Goal: Find specific page/section: Find specific page/section

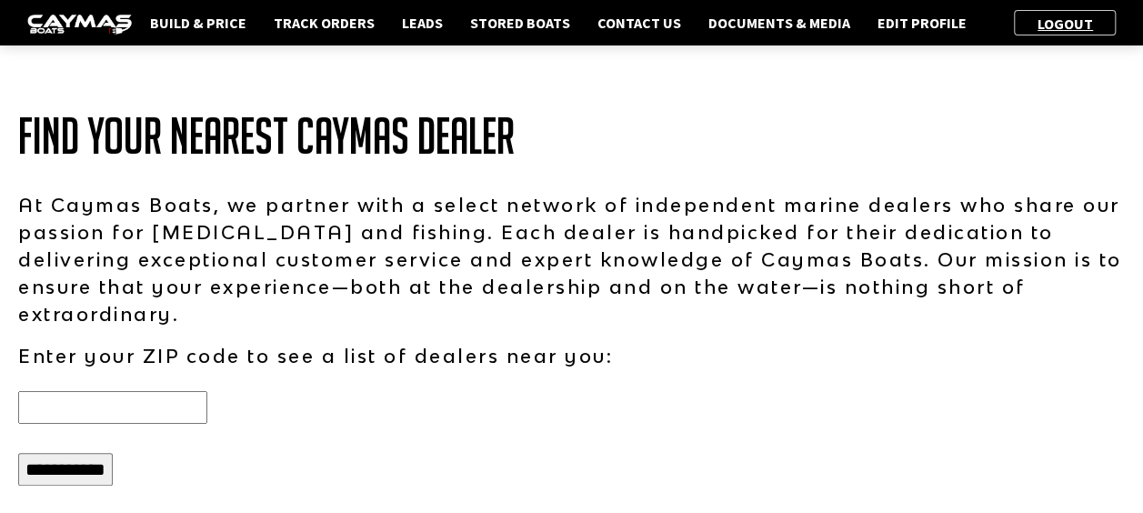
scroll to position [2, 0]
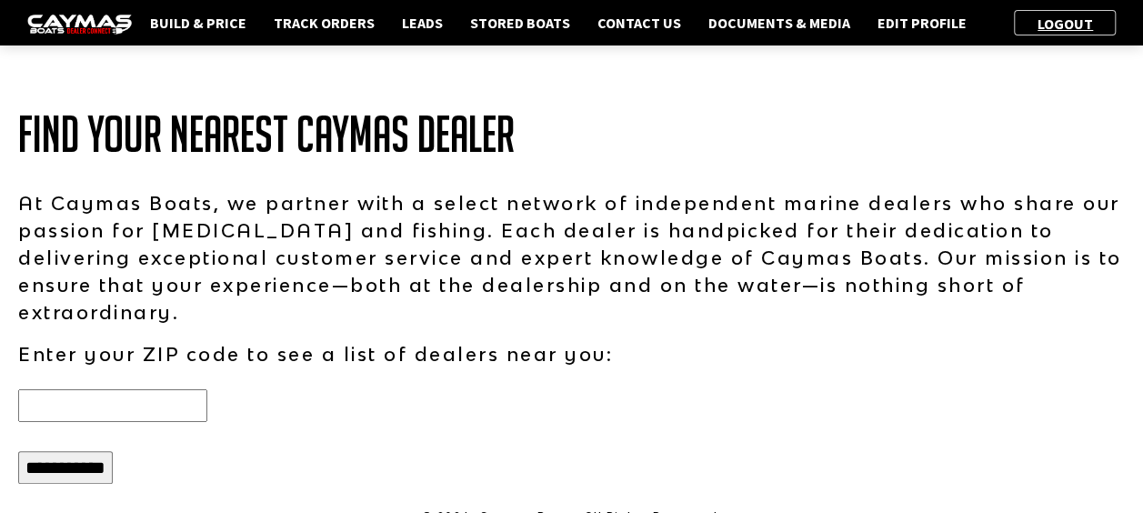
click at [191, 389] on input "text" at bounding box center [112, 405] width 189 height 33
type input "*****"
click at [80, 451] on input "**********" at bounding box center [65, 467] width 95 height 33
